Goal: Information Seeking & Learning: Learn about a topic

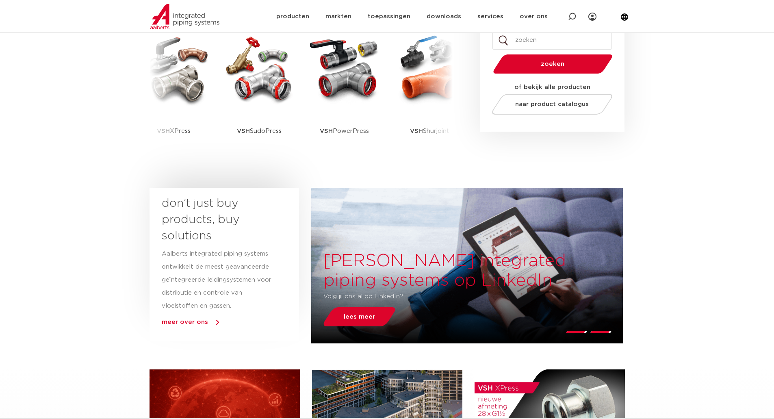
scroll to position [163, 0]
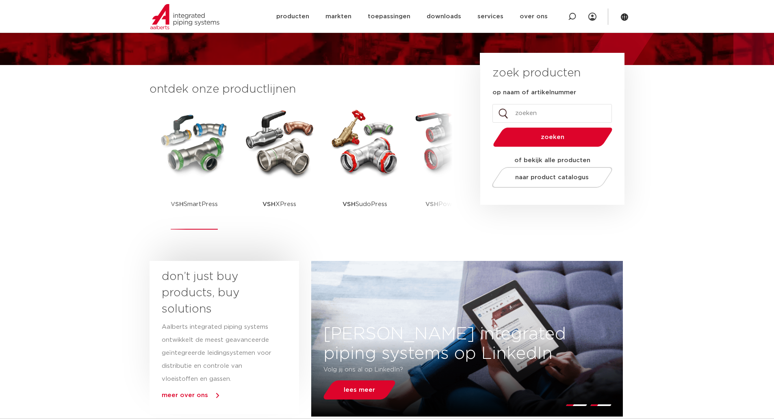
click at [171, 188] on p "VSH SmartPress" at bounding box center [194, 204] width 47 height 51
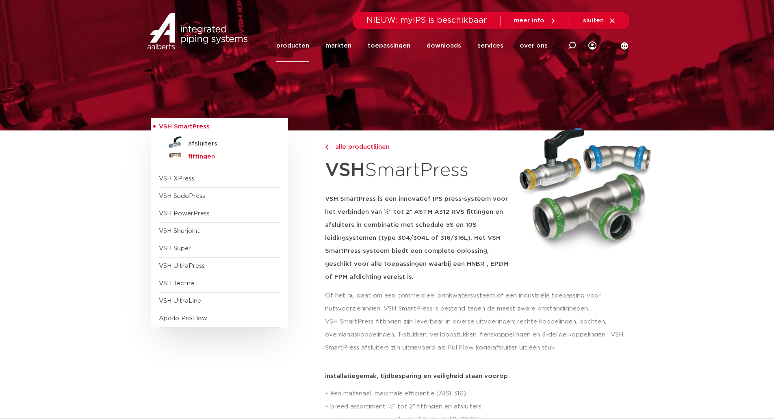
click at [209, 156] on h5 "fittingen" at bounding box center [228, 156] width 80 height 7
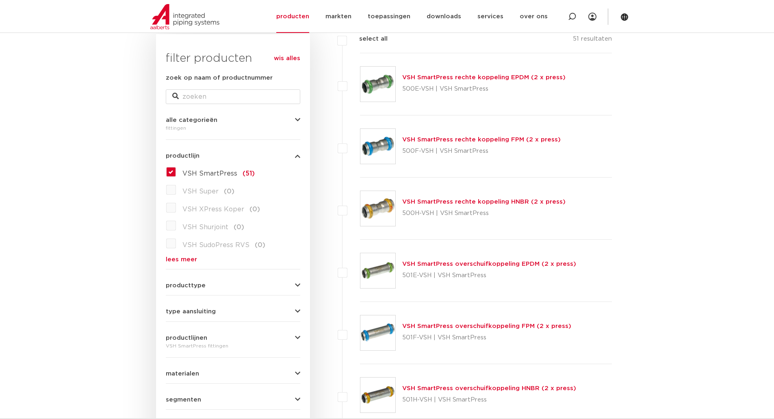
scroll to position [122, 0]
click at [421, 139] on link "VSH SmartPress rechte koppeling FPM (2 x press)" at bounding box center [481, 140] width 159 height 6
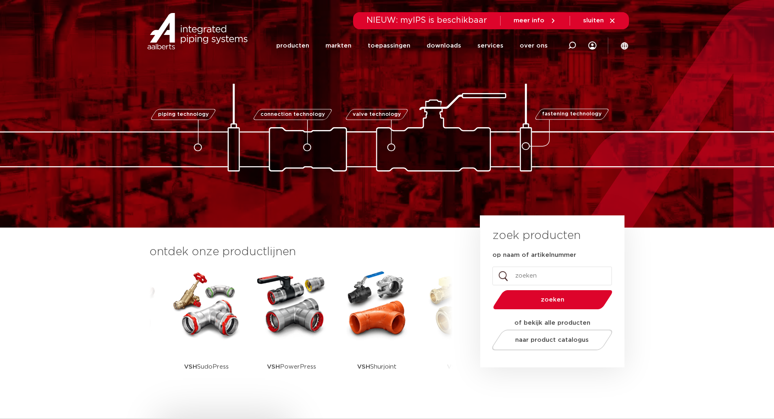
click at [191, 44] on img at bounding box center [198, 31] width 104 height 37
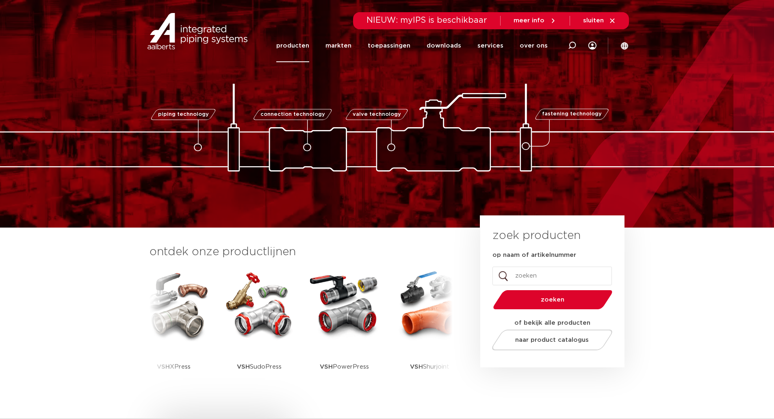
click at [303, 46] on link "producten" at bounding box center [292, 45] width 33 height 33
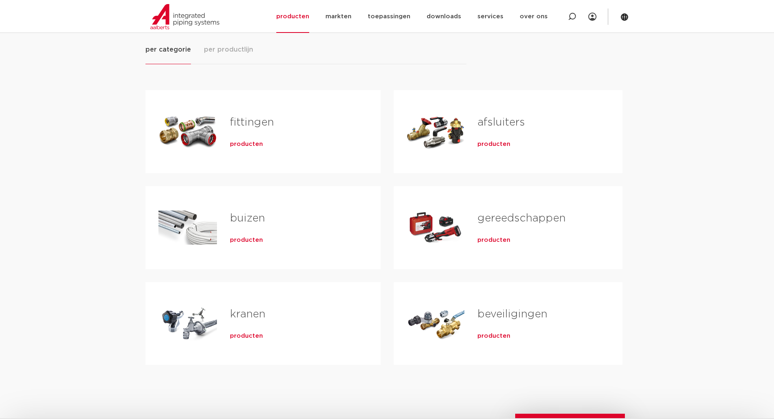
scroll to position [81, 0]
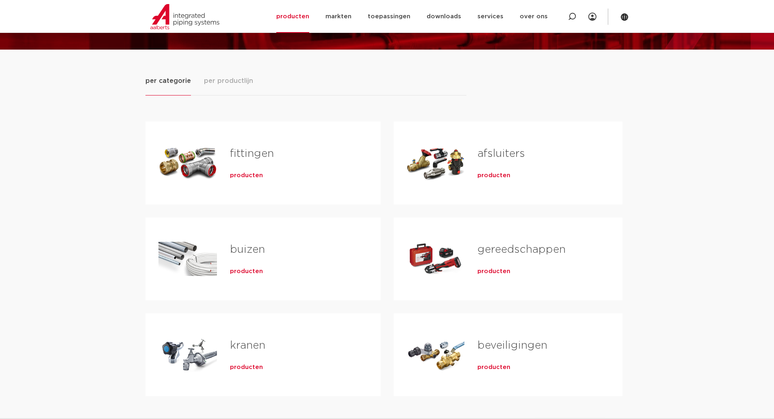
click at [252, 154] on link "fittingen" at bounding box center [252, 153] width 44 height 11
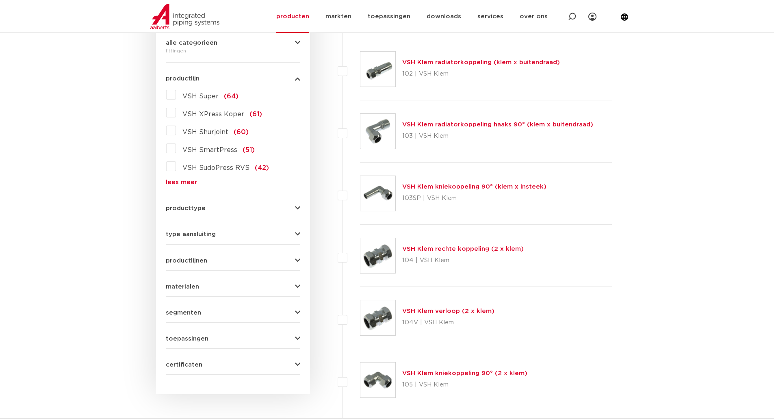
click at [176, 148] on label "VSH SmartPress (51)" at bounding box center [215, 148] width 79 height 13
click at [0, 0] on input "VSH SmartPress (51)" at bounding box center [0, 0] width 0 height 0
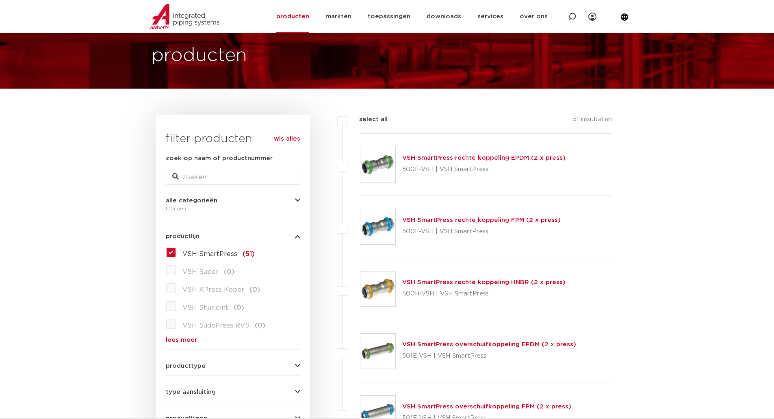
scroll to position [81, 0]
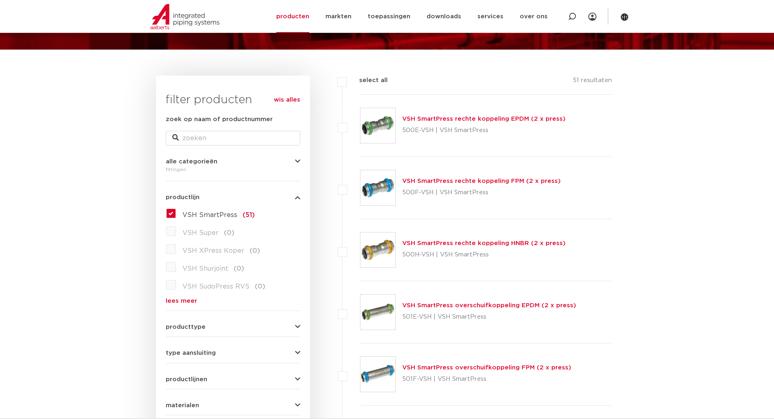
click at [432, 181] on link "VSH SmartPress rechte koppeling FPM (2 x press)" at bounding box center [481, 181] width 159 height 6
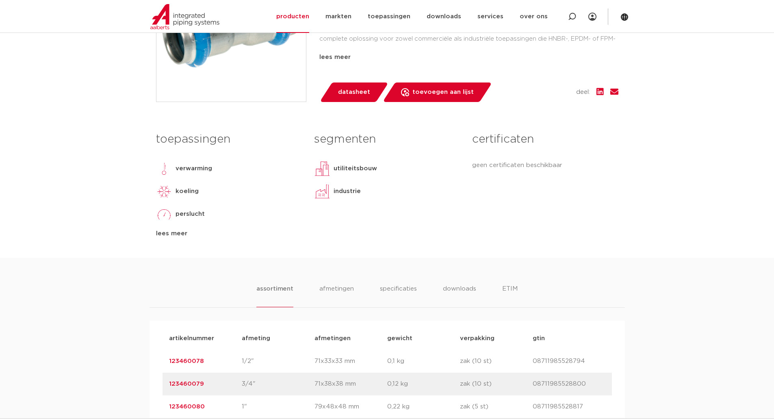
scroll to position [406, 0]
